Goal: Task Accomplishment & Management: Complete application form

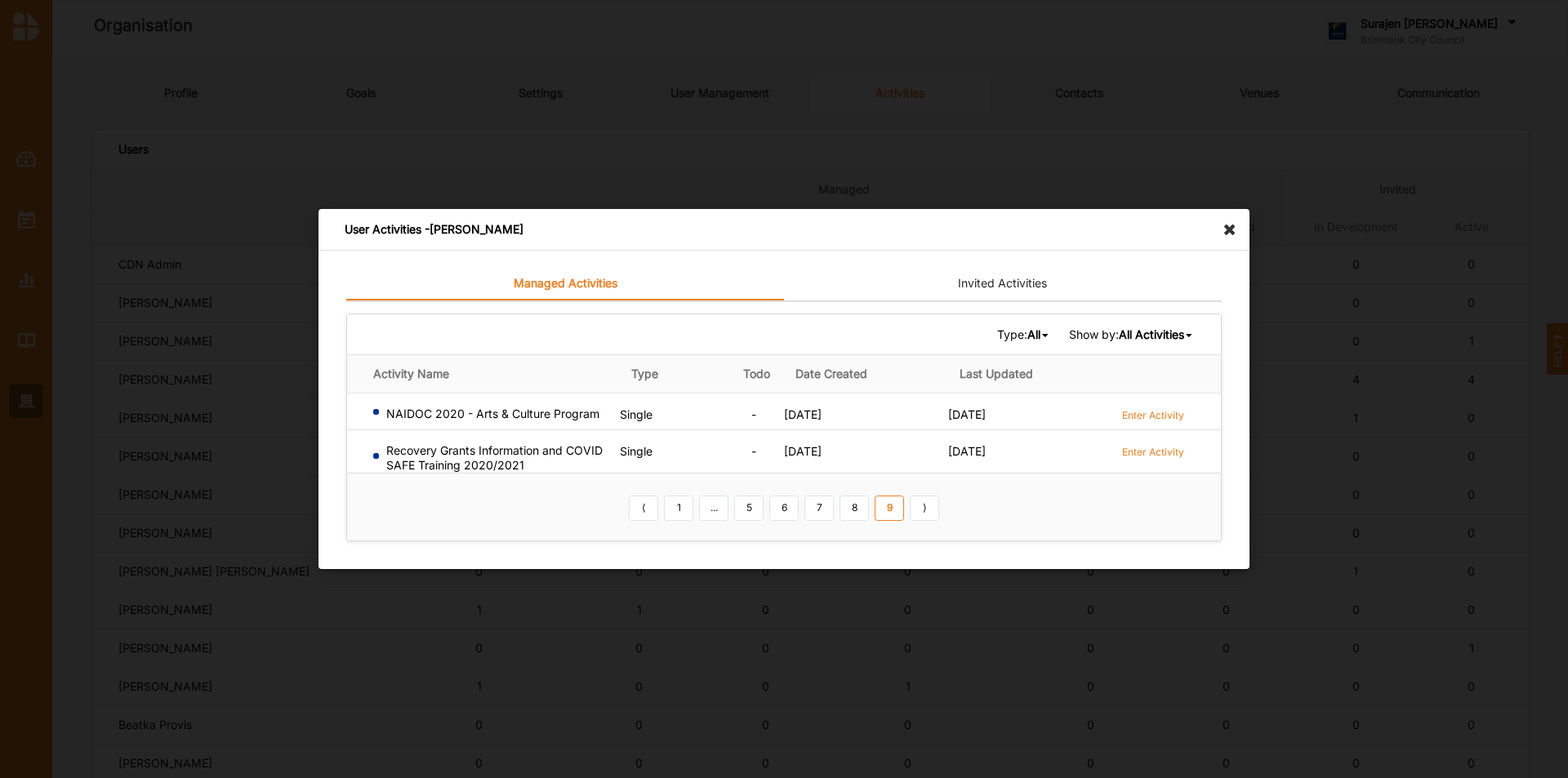
click at [1234, 228] on icon at bounding box center [1233, 222] width 26 height 26
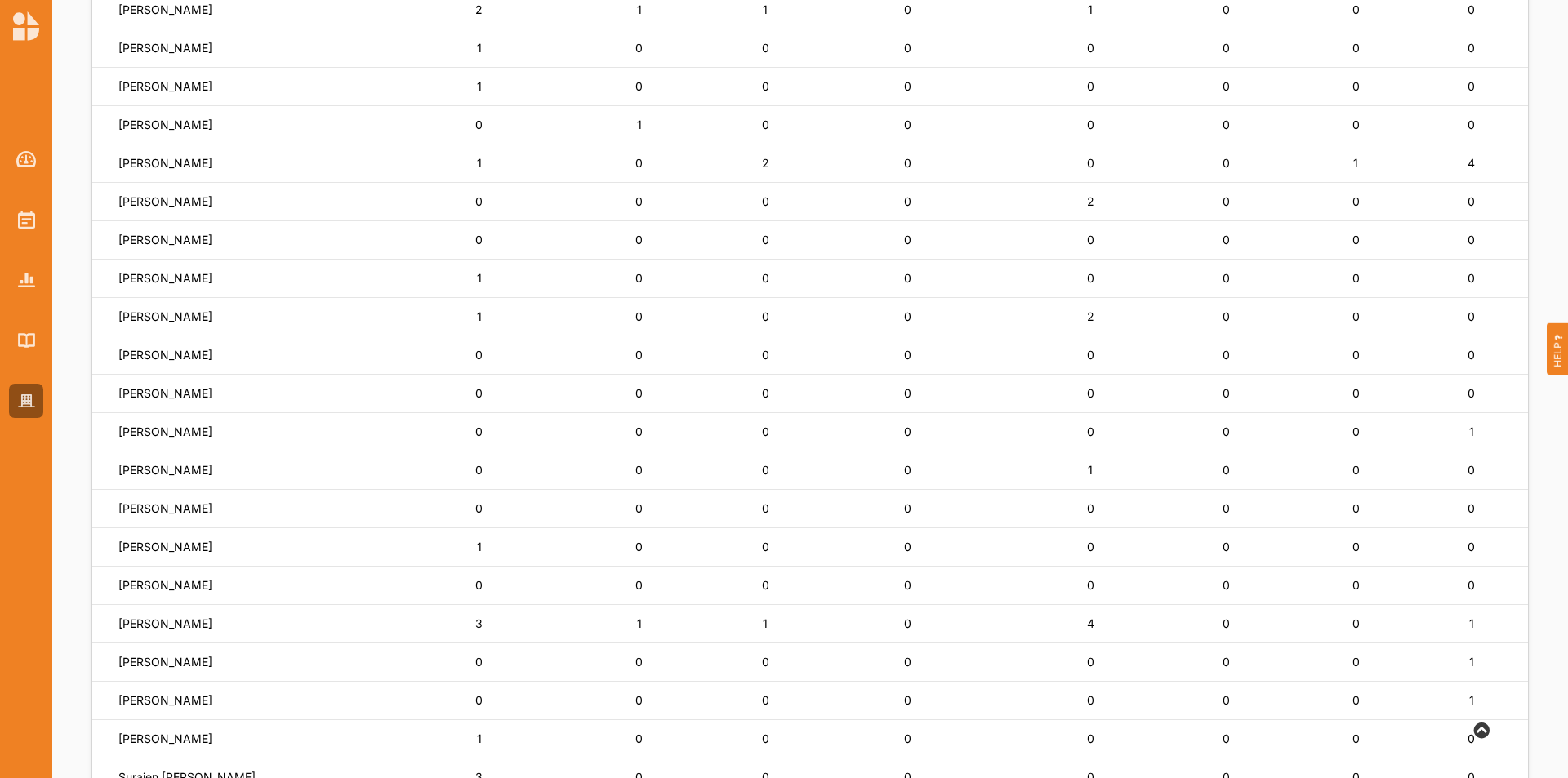
scroll to position [816, 0]
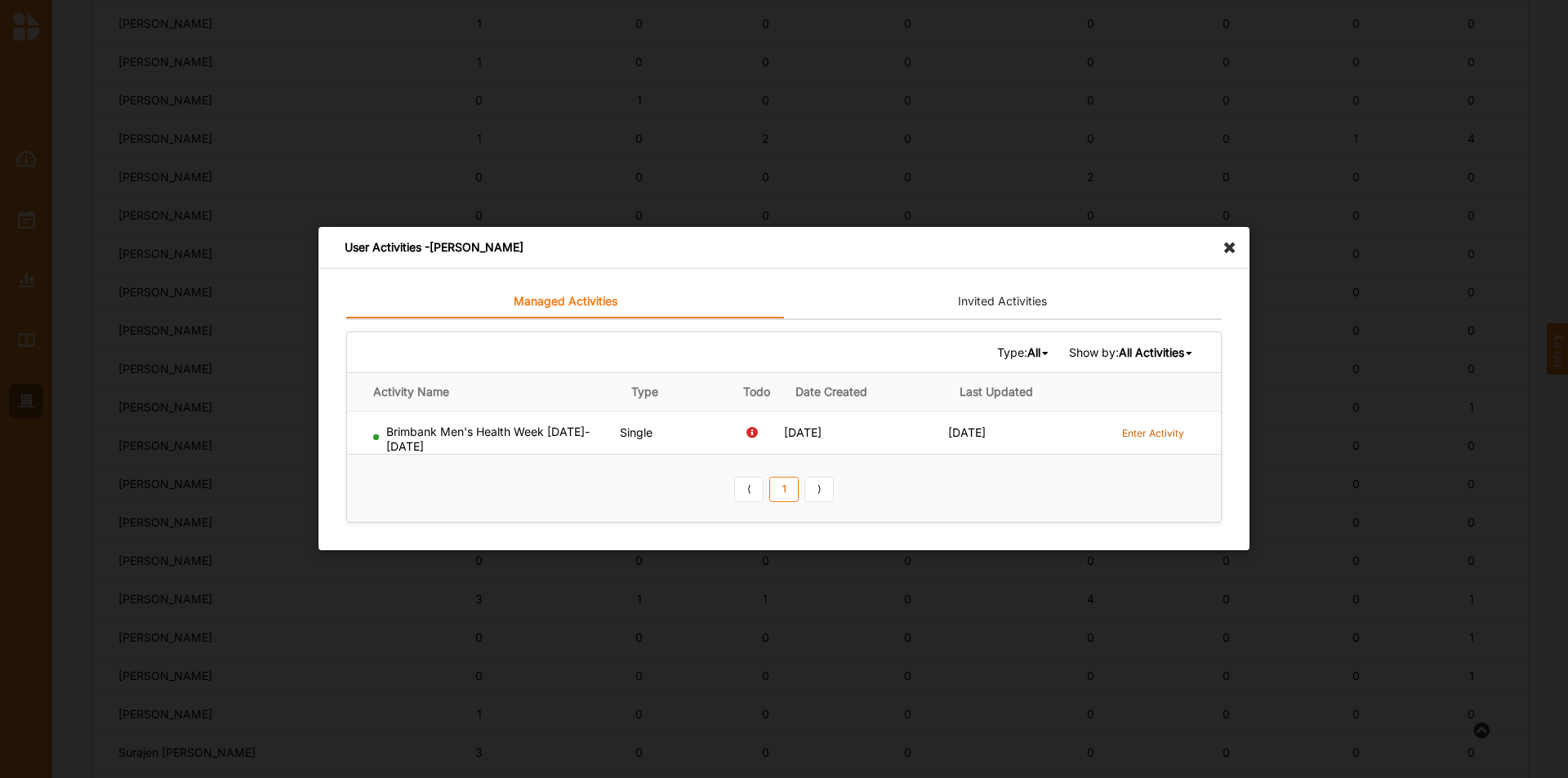
click at [1152, 432] on label "Enter Activity" at bounding box center [1153, 434] width 62 height 14
click at [1225, 242] on icon at bounding box center [1233, 239] width 26 height 26
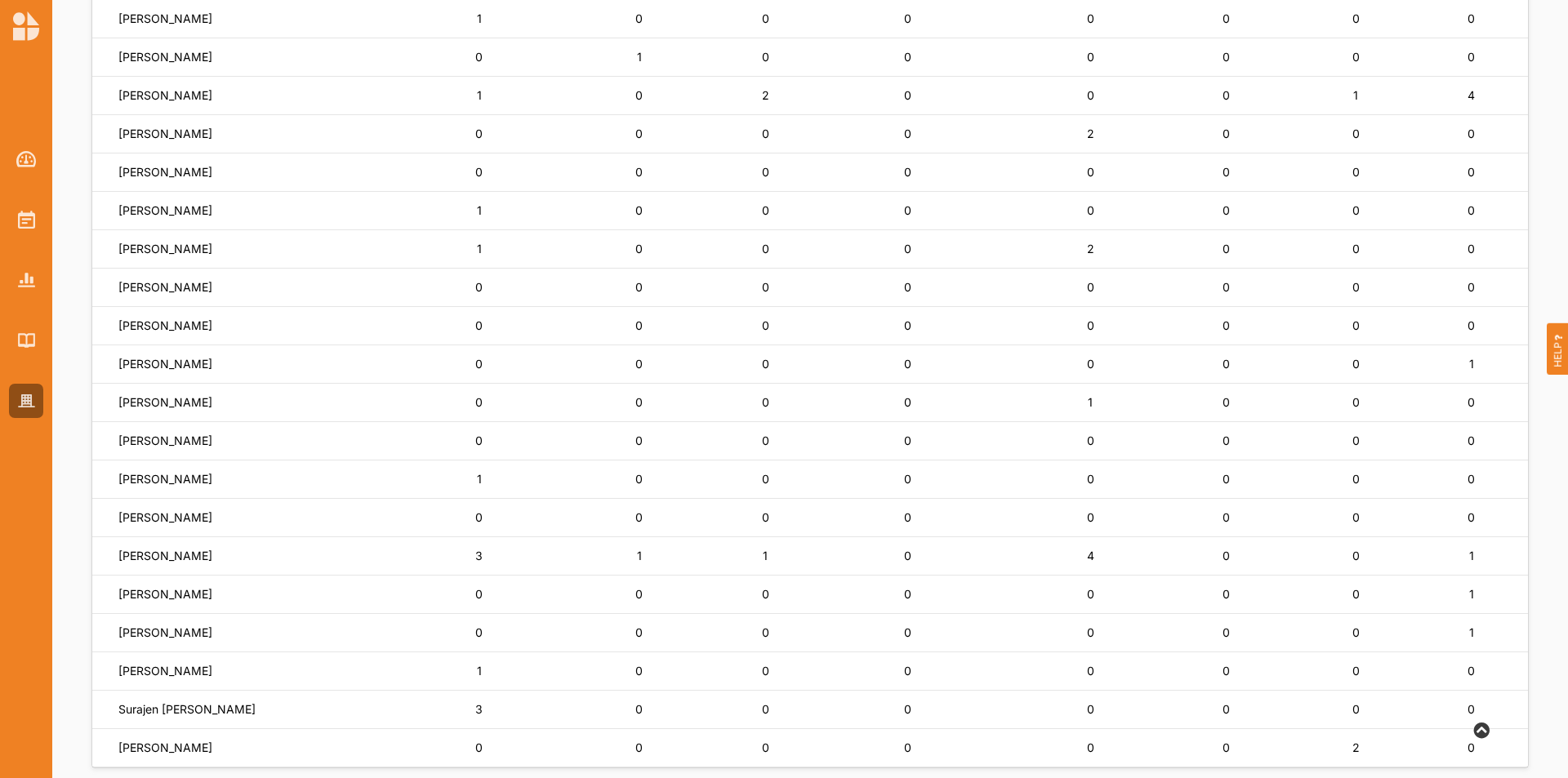
scroll to position [883, 0]
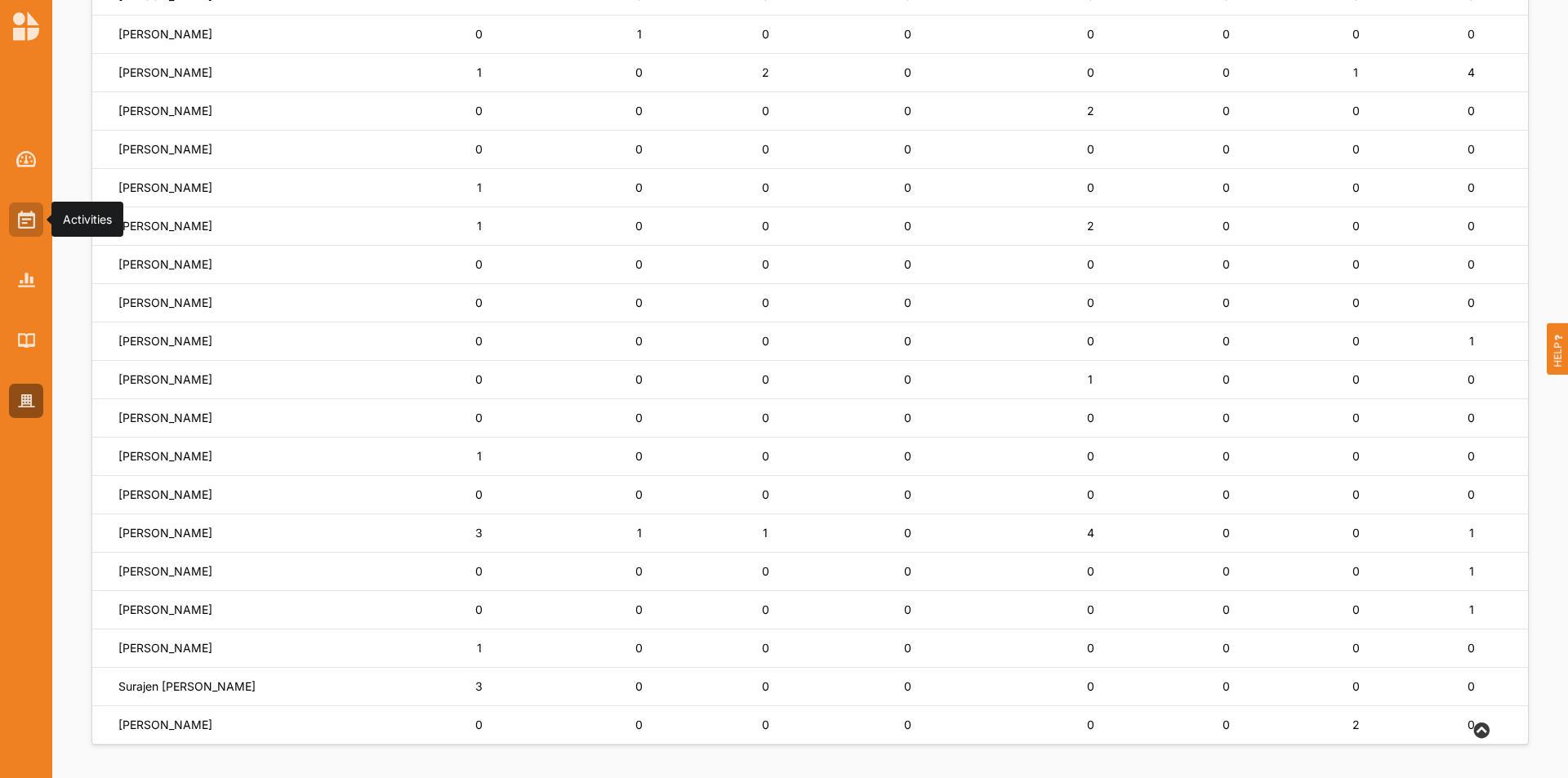
click at [35, 221] on img at bounding box center [26, 220] width 17 height 18
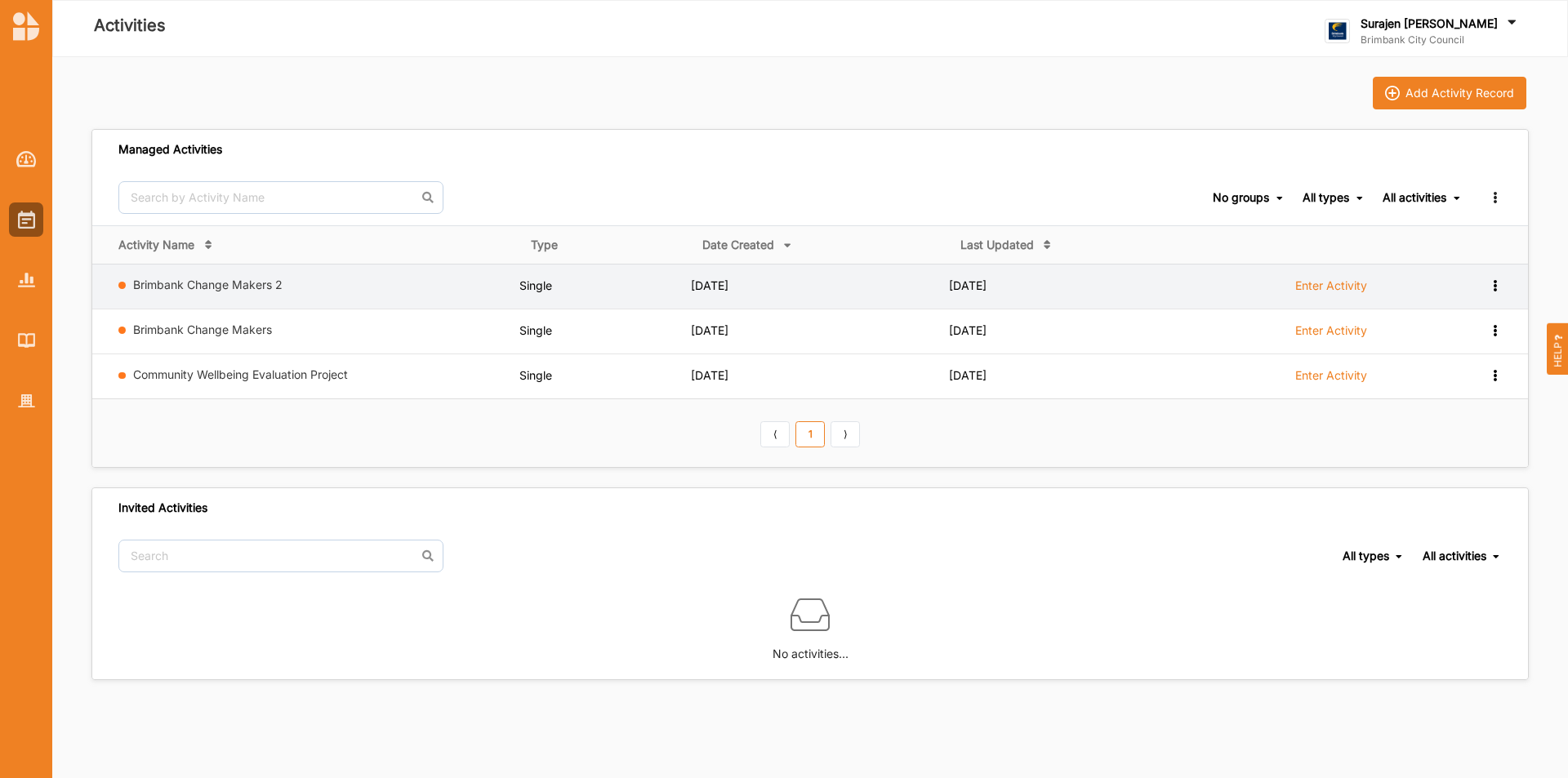
click at [1344, 279] on label "Enter Activity" at bounding box center [1330, 286] width 72 height 15
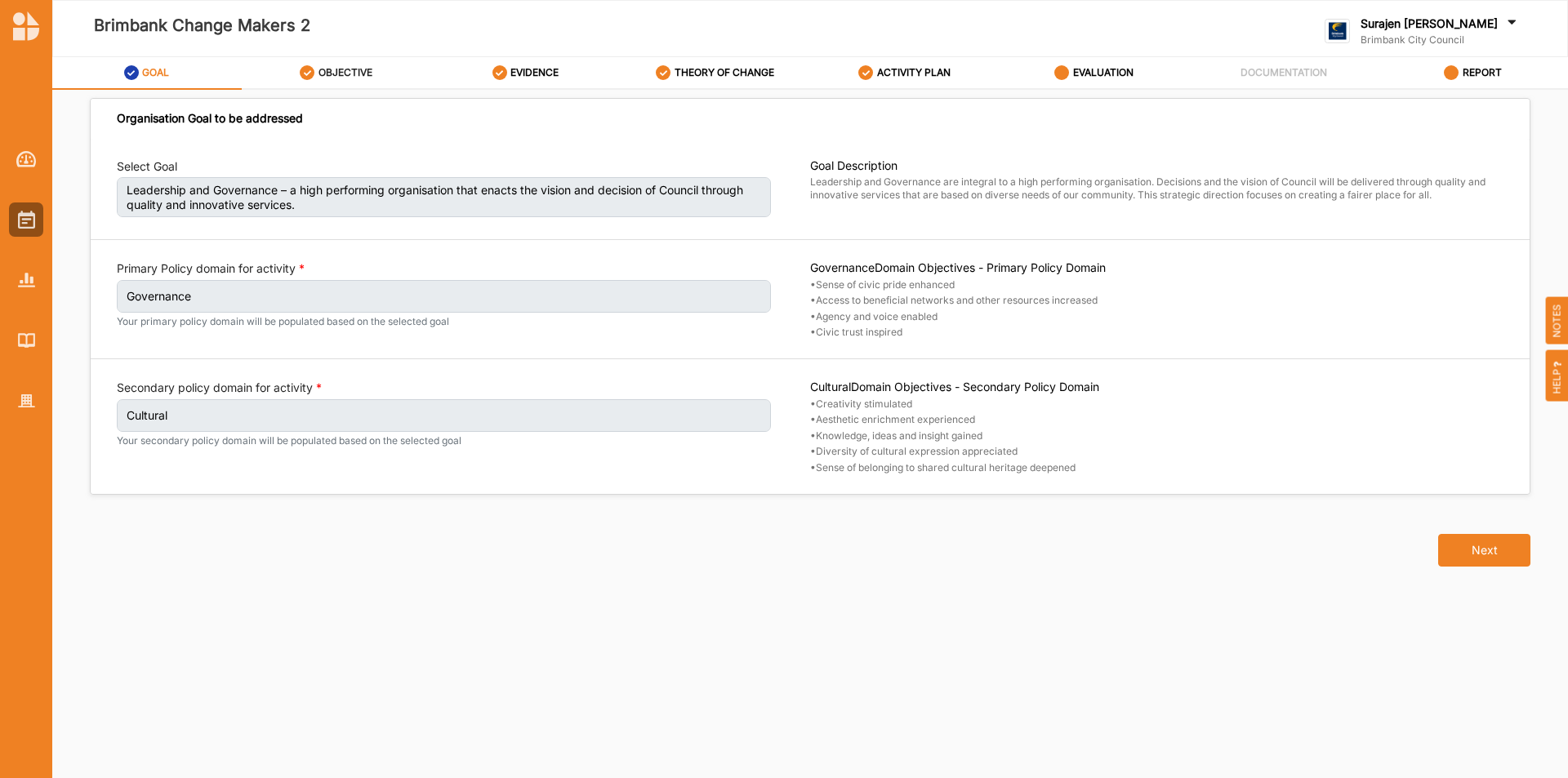
click at [344, 74] on label "OBJECTIVE" at bounding box center [345, 72] width 54 height 13
select select "17"
select select "3"
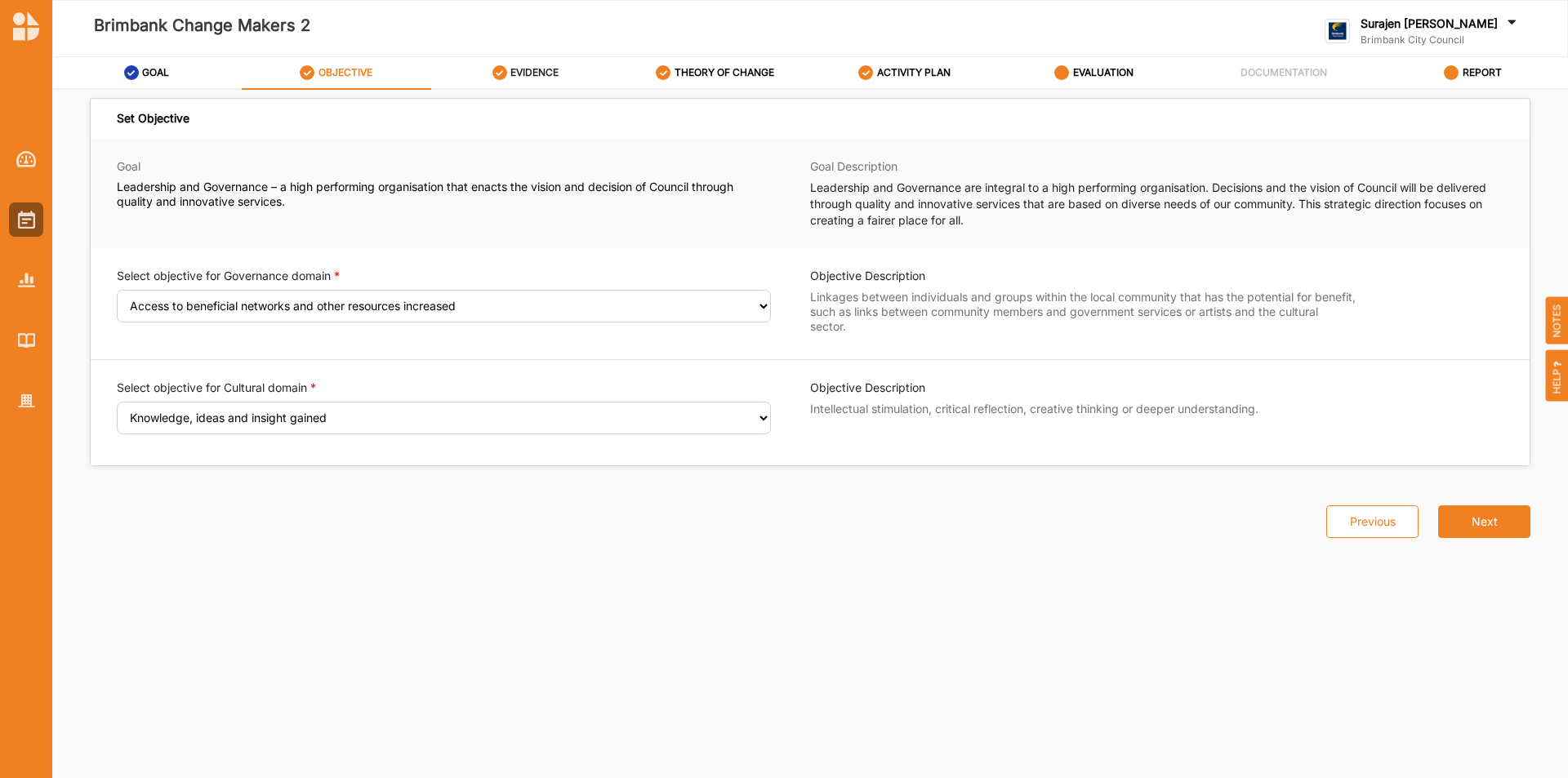
click at [515, 69] on label "EVIDENCE" at bounding box center [534, 72] width 48 height 13
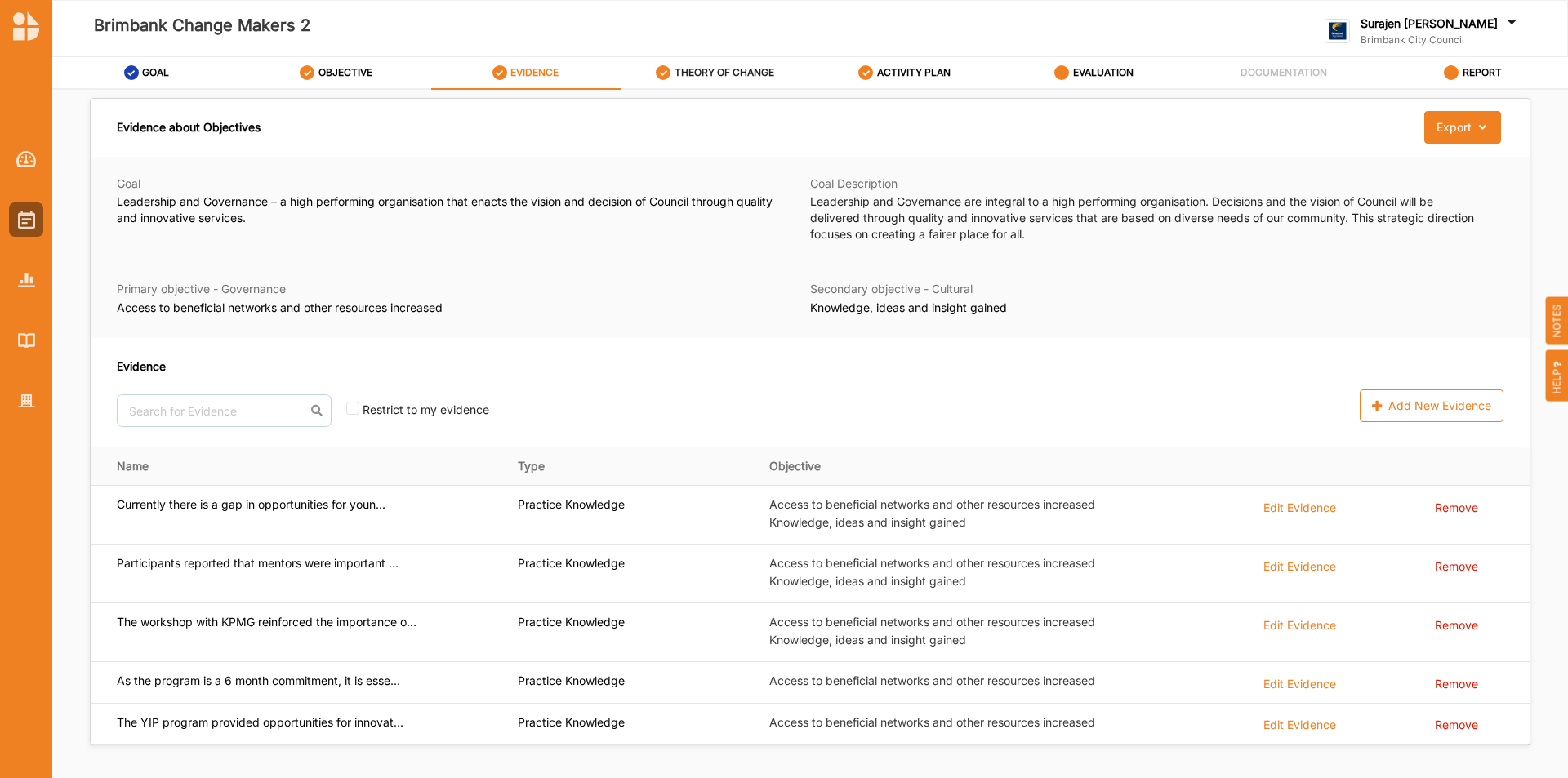
click at [683, 70] on label "THEORY OF CHANGE" at bounding box center [724, 72] width 100 height 13
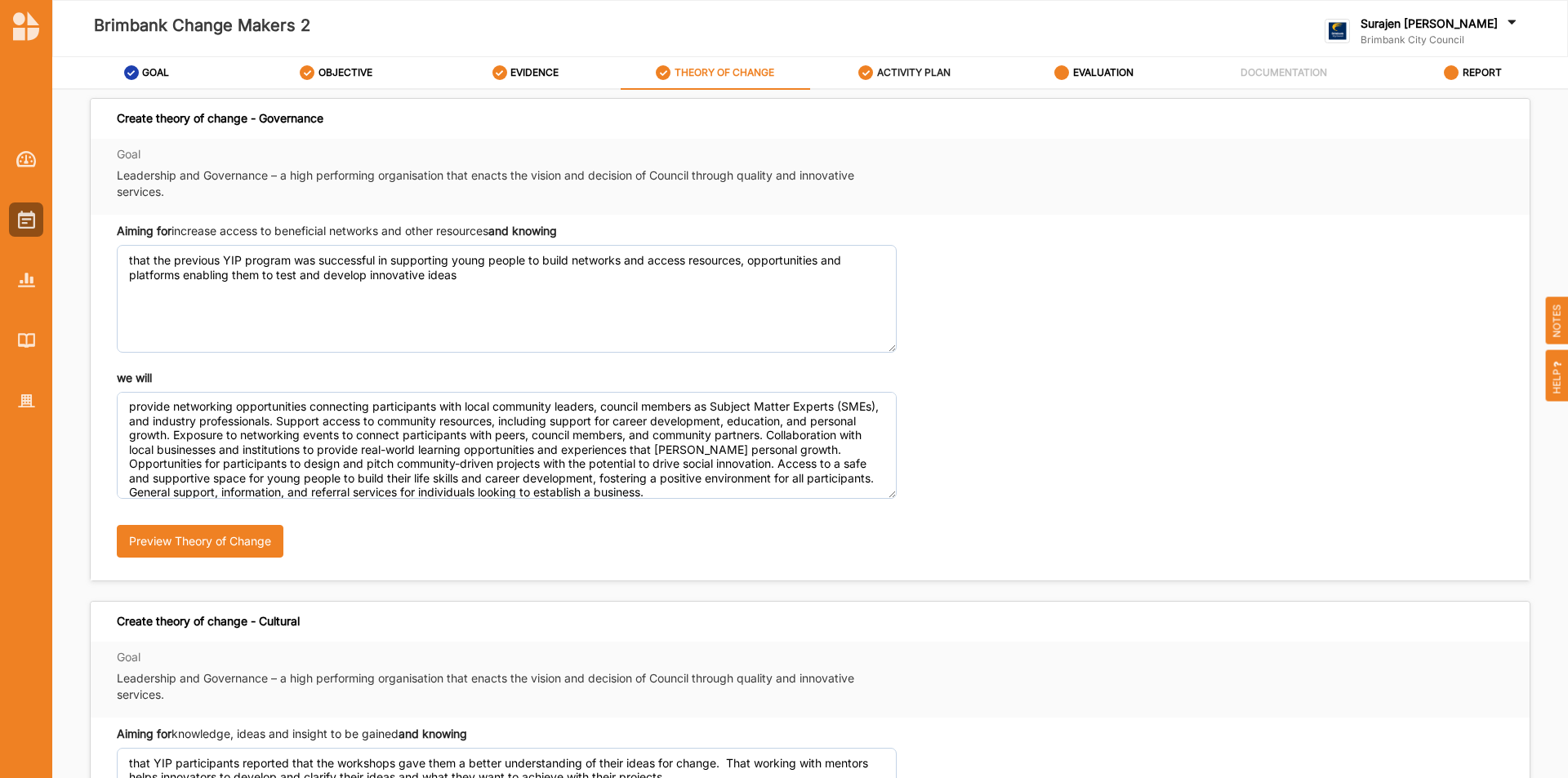
click at [908, 64] on div "ACTIVITY PLAN" at bounding box center [904, 72] width 93 height 29
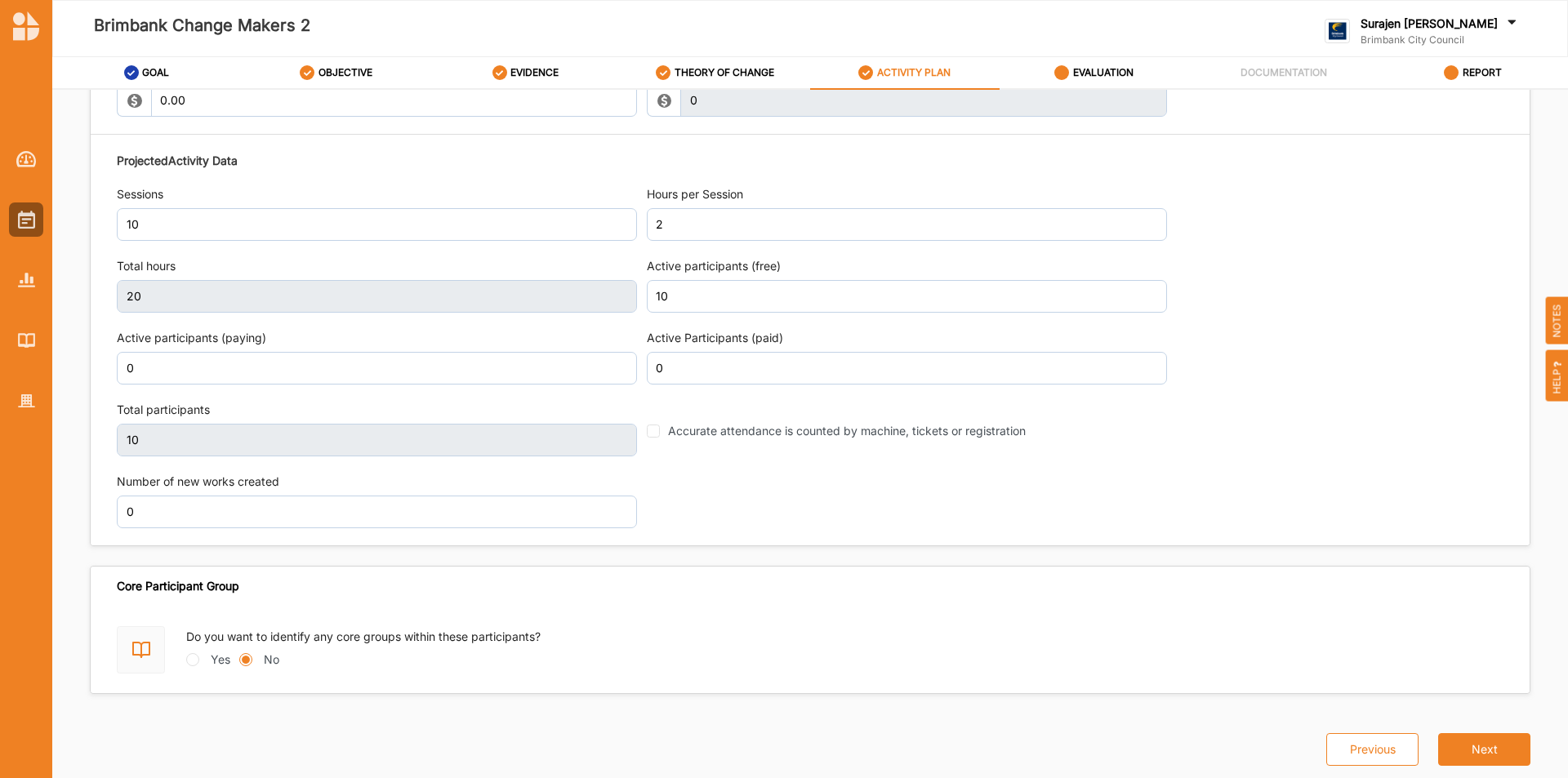
scroll to position [1778, 0]
click at [1090, 72] on label "EVALUATION" at bounding box center [1103, 72] width 61 height 13
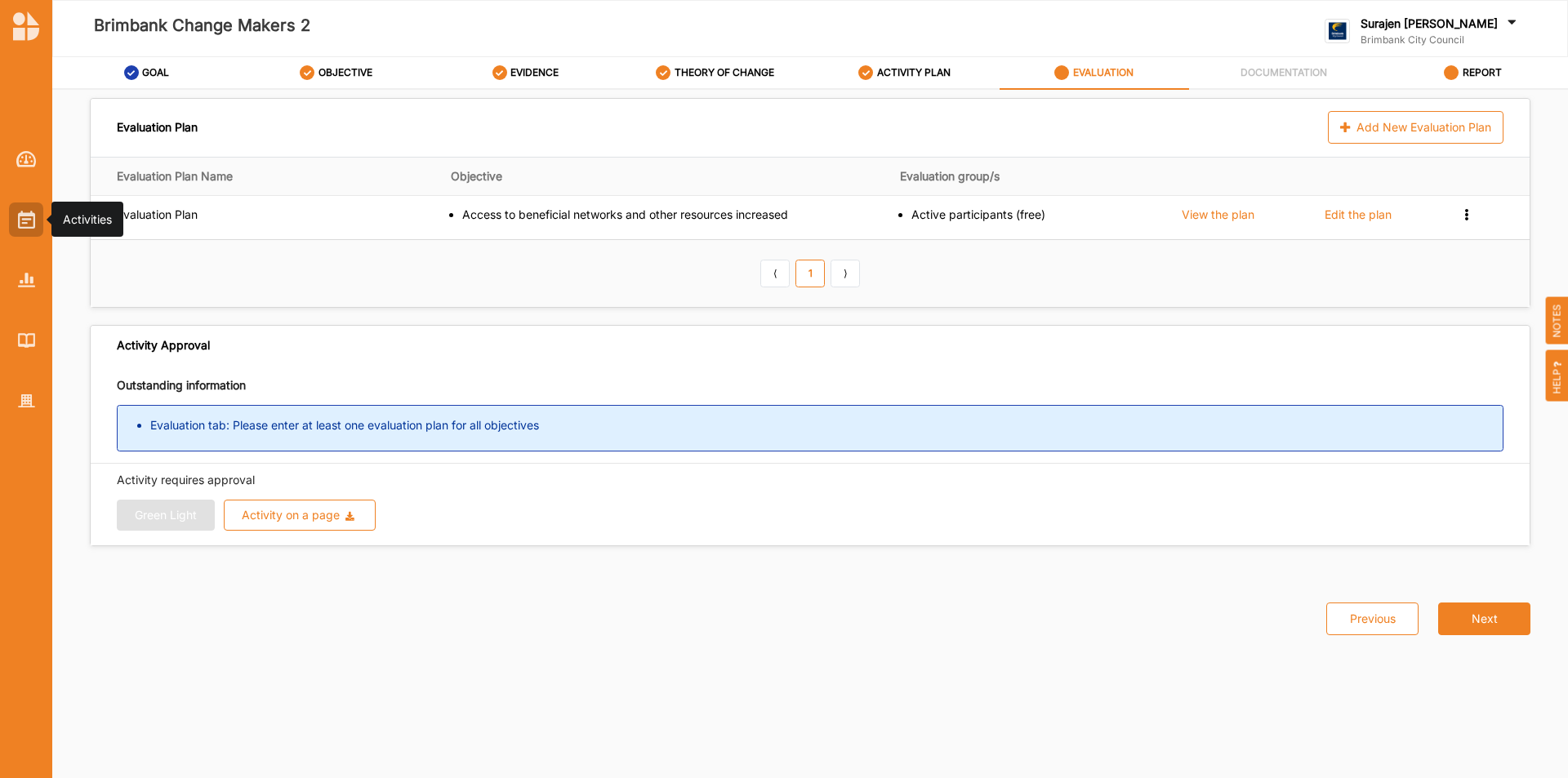
click at [18, 211] on img at bounding box center [26, 220] width 17 height 18
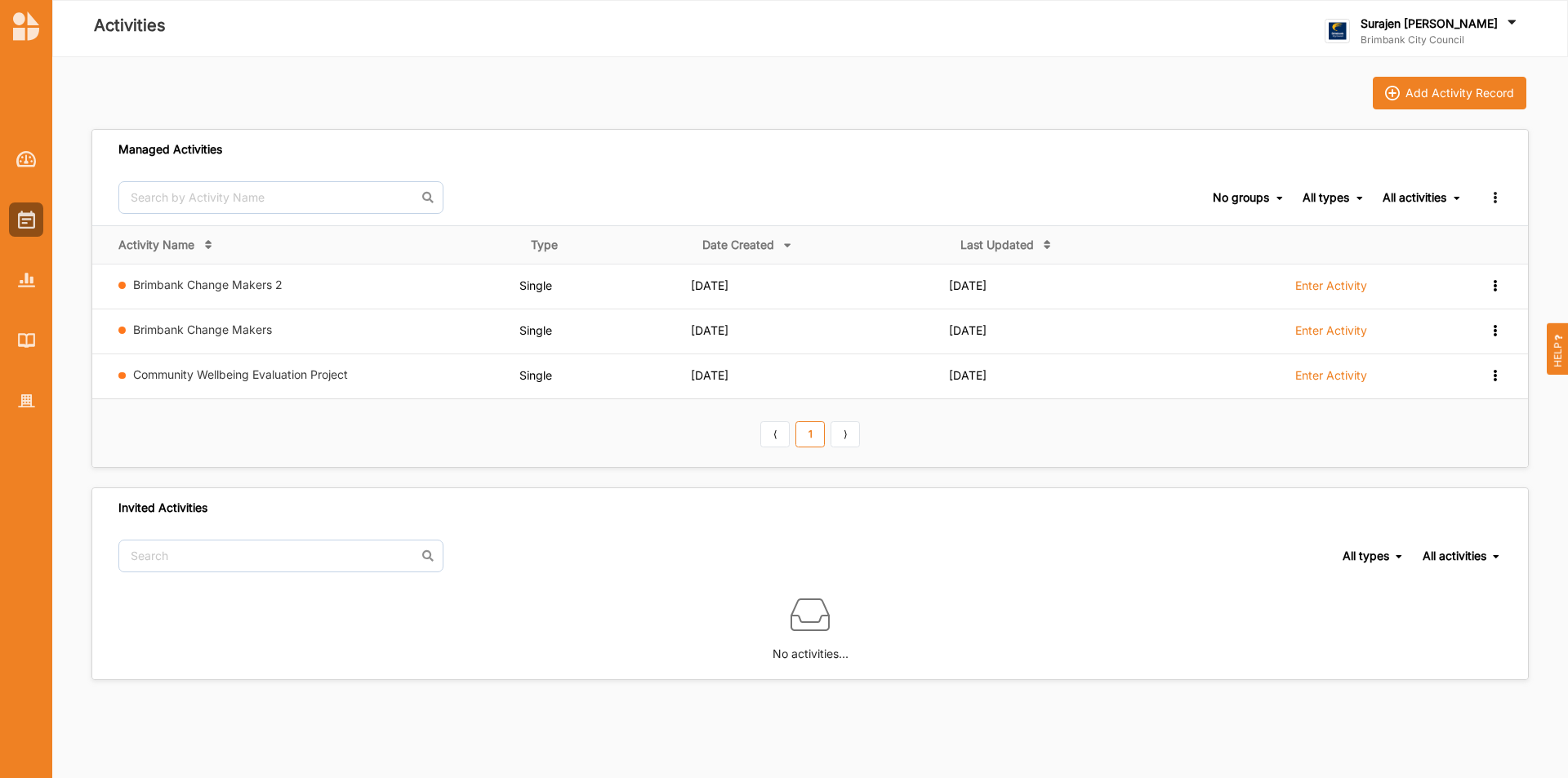
click at [643, 717] on div "Add Activity Record Managed Activities No groups No groups All types All types …" at bounding box center [810, 417] width 1515 height 721
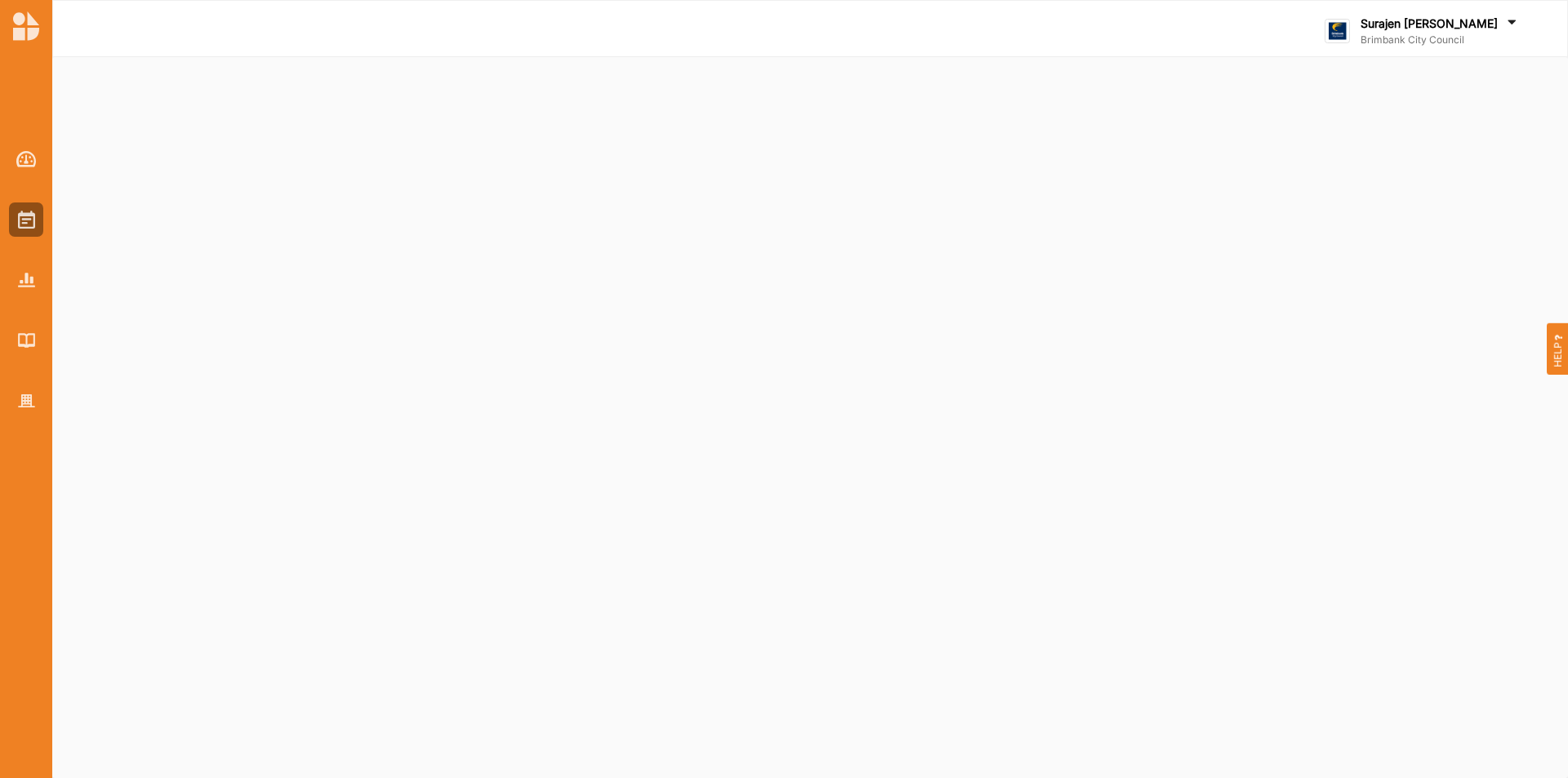
select select "2"
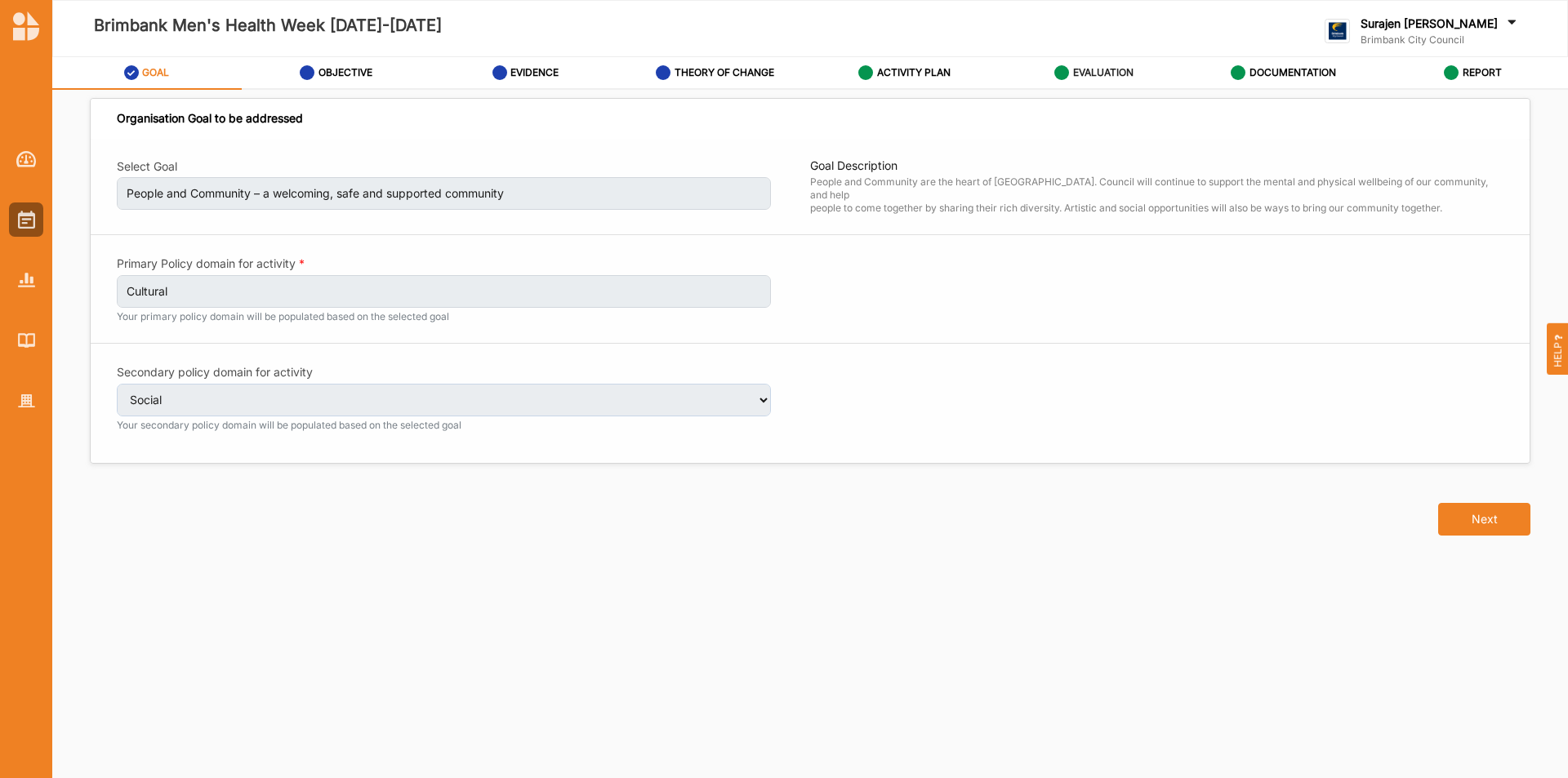
click at [1129, 75] on label "EVALUATION" at bounding box center [1103, 72] width 61 height 13
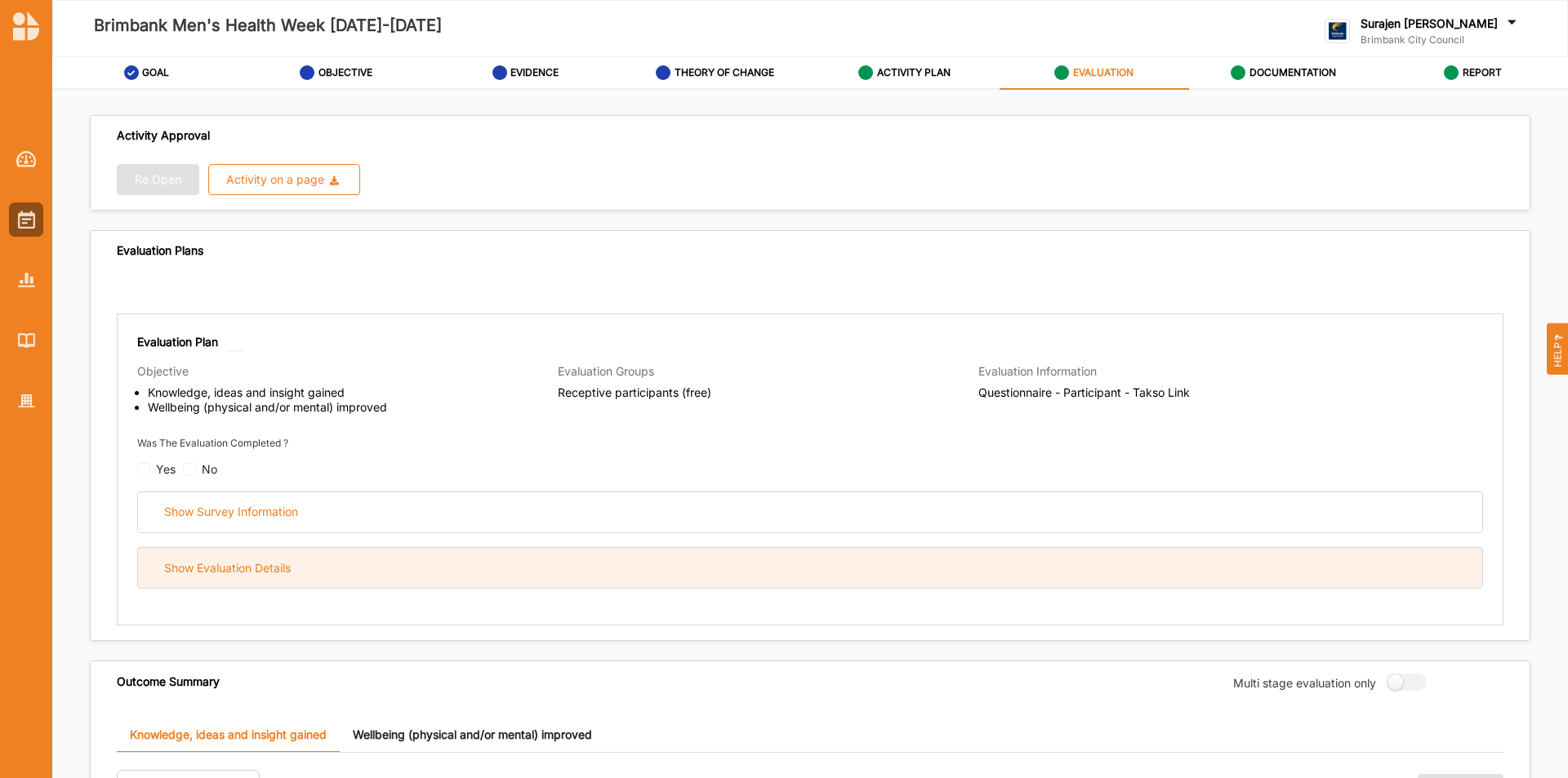
click at [310, 586] on div "Show Evaluation Details" at bounding box center [810, 568] width 1344 height 40
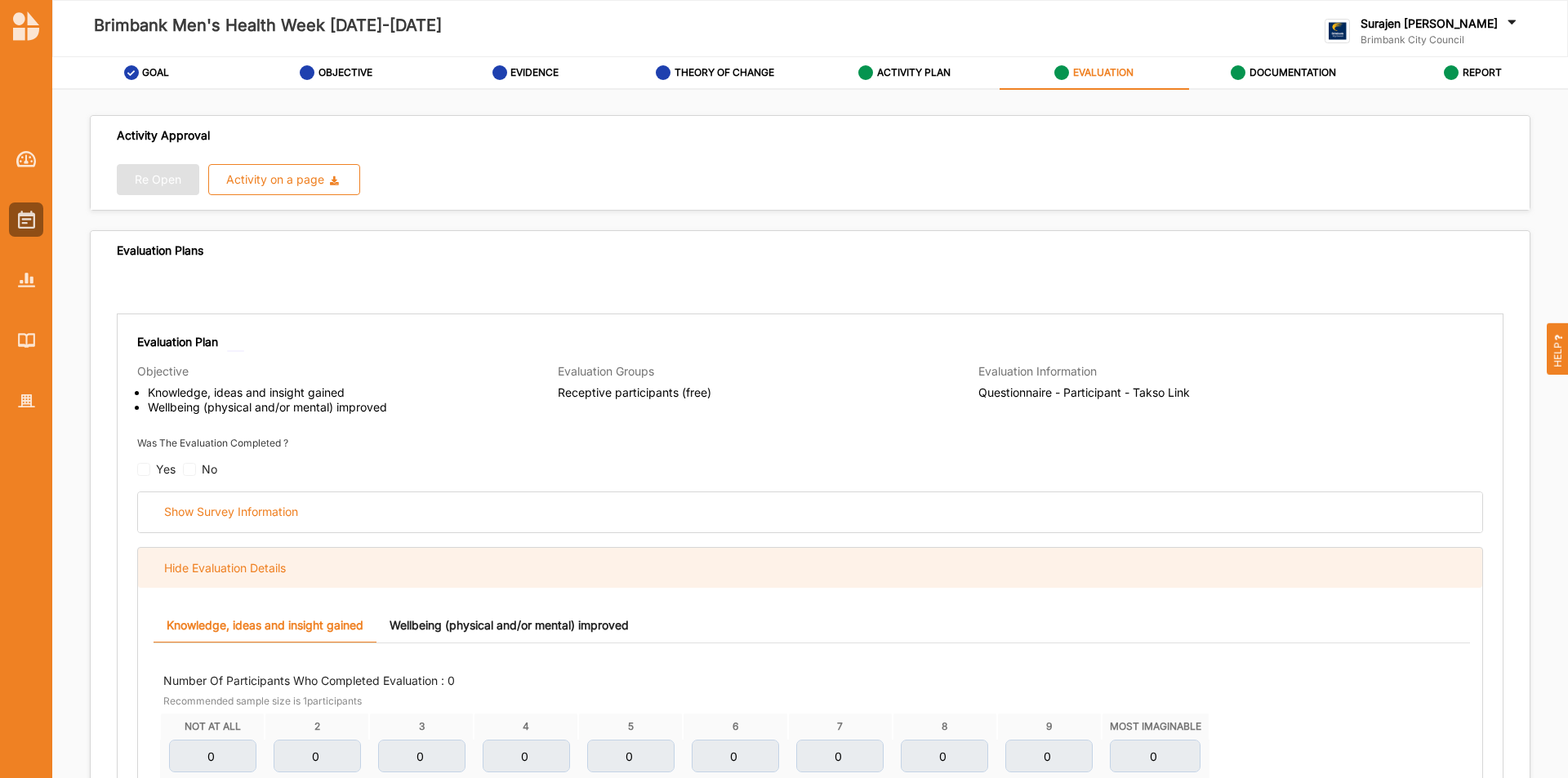
click at [310, 586] on div "Hide Evaluation Details" at bounding box center [810, 568] width 1344 height 40
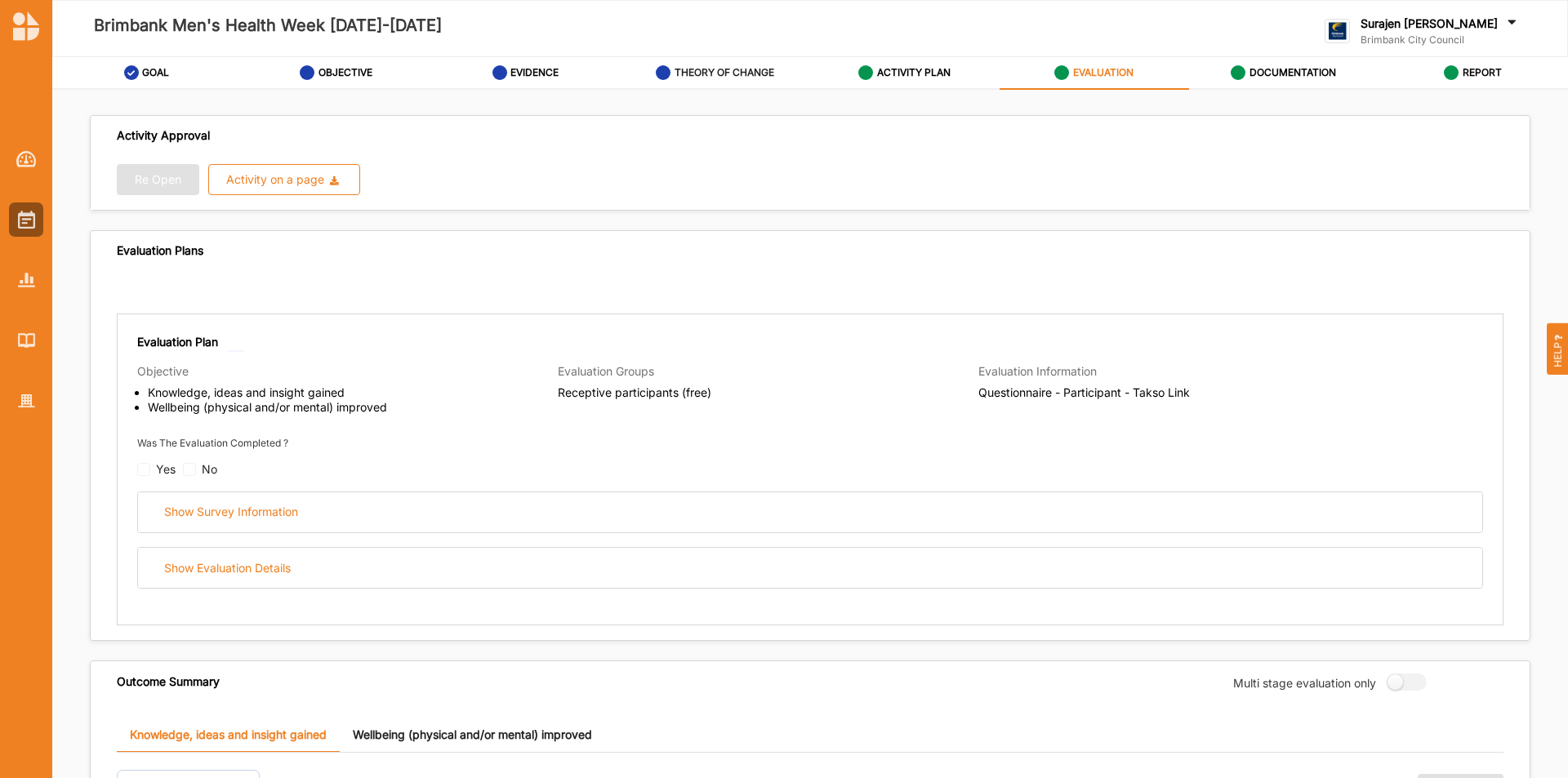
click at [687, 61] on div "THEORY OF CHANGE" at bounding box center [715, 72] width 118 height 29
